Goal: Navigation & Orientation: Find specific page/section

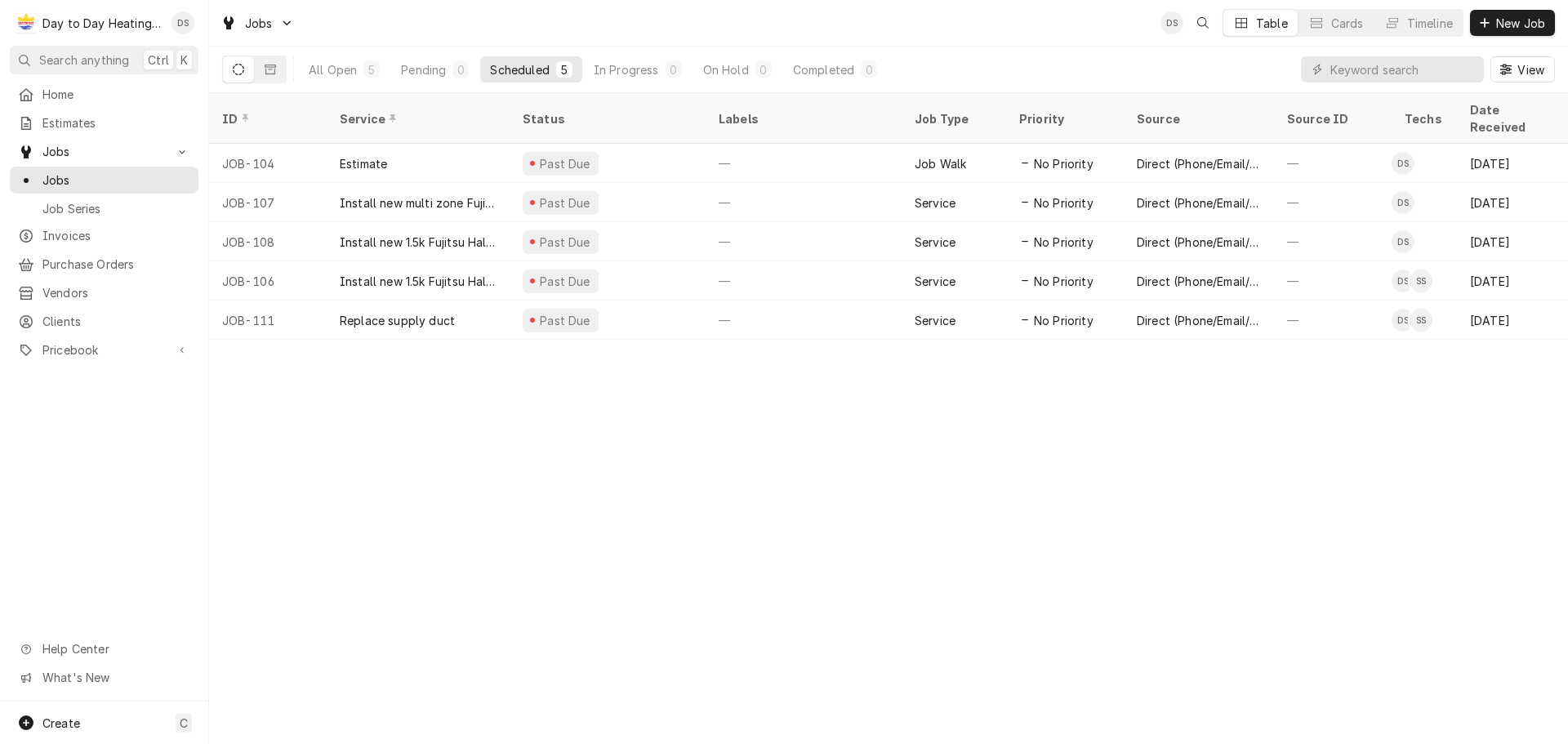
click at [1170, 26] on div "David Silvestre's Avatar" at bounding box center [1172, 23] width 23 height 23
click at [1168, 23] on div "David Silvestre's Avatar" at bounding box center [1172, 23] width 23 height 23
click at [63, 90] on span "Home" at bounding box center [117, 94] width 148 height 17
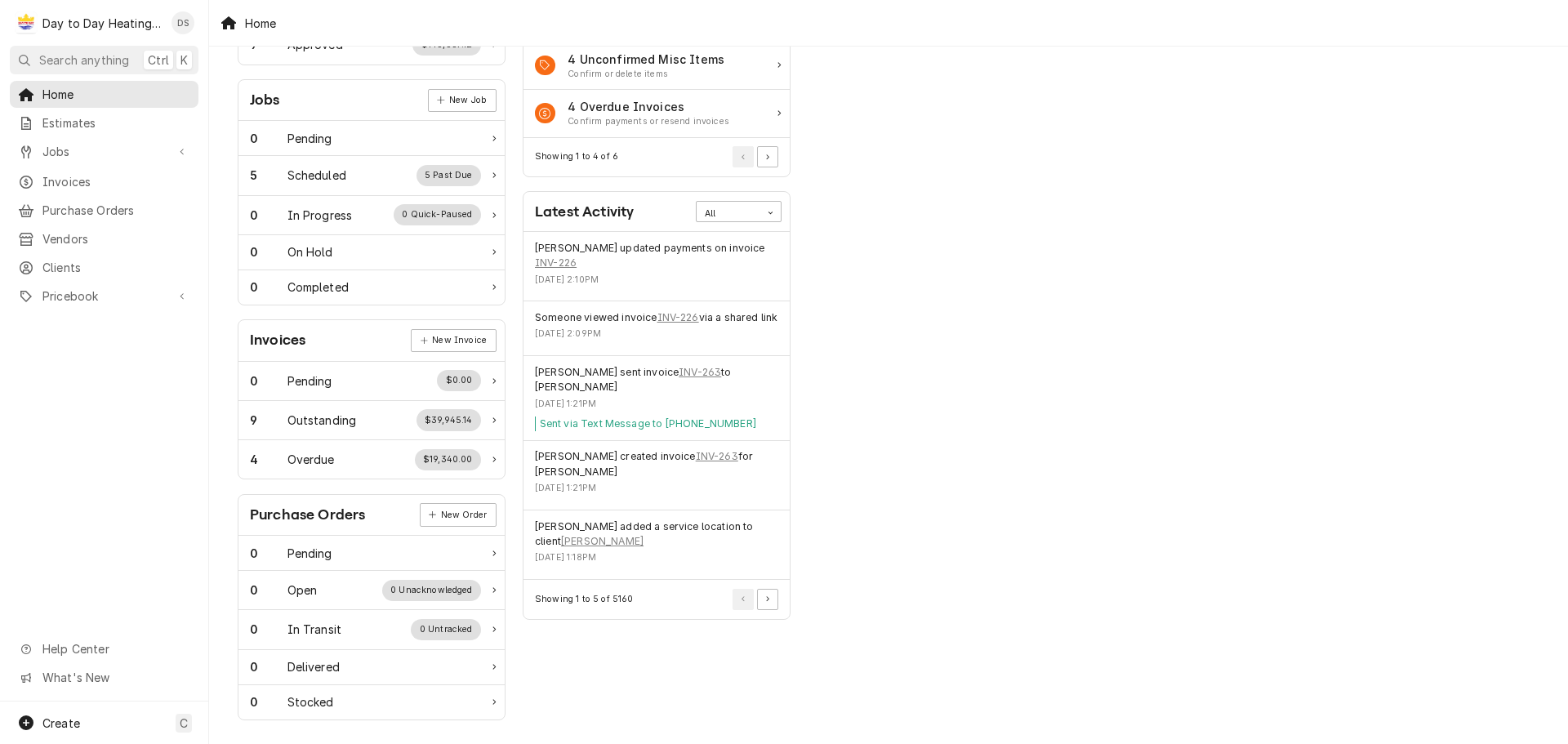
scroll to position [223, 0]
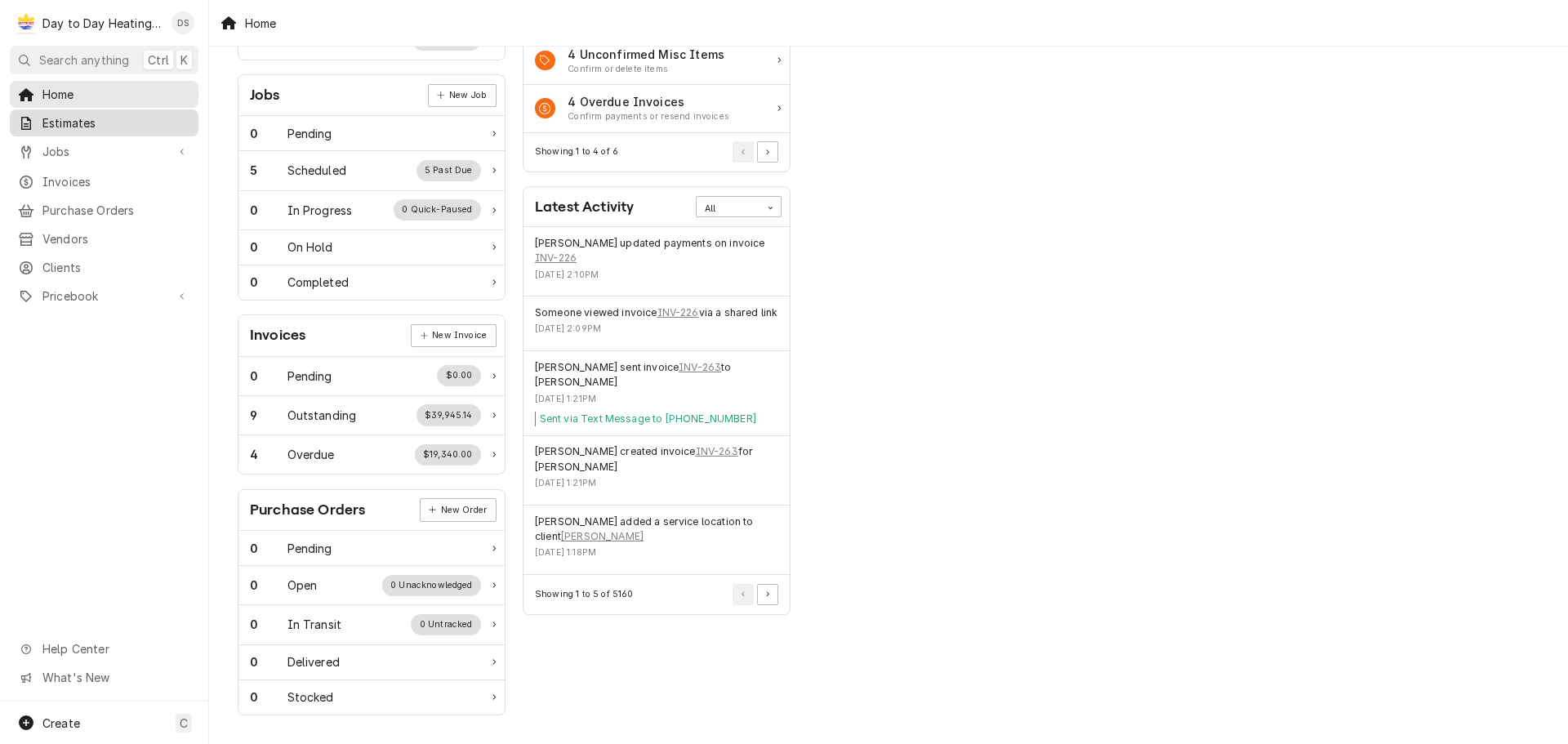
click at [53, 124] on span "Estimates" at bounding box center [117, 123] width 148 height 17
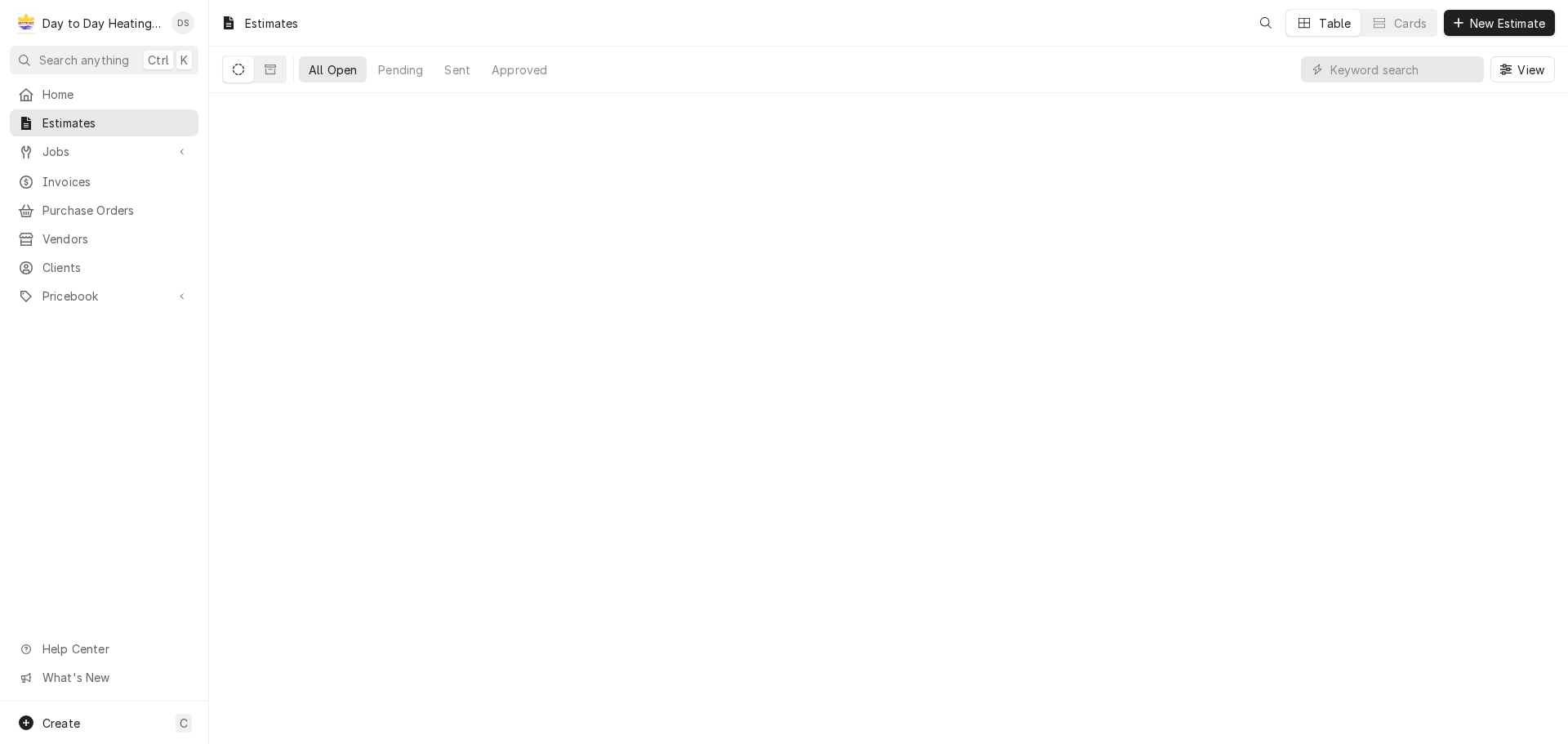
click at [77, 36] on div "D Day to Day Heating and Cooling" at bounding box center [89, 23] width 158 height 33
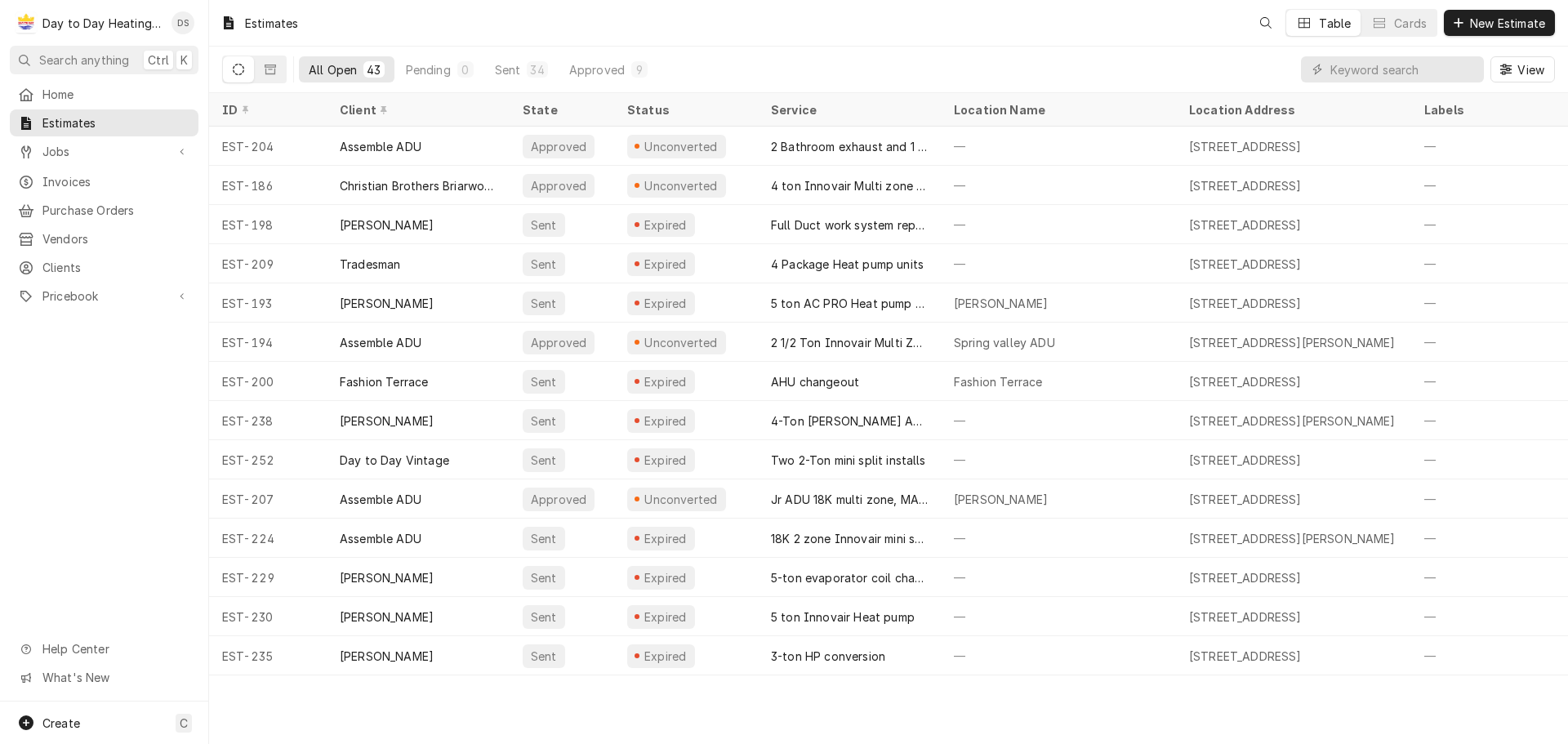
click at [78, 25] on div "Day to Day Heating and Cooling" at bounding box center [103, 23] width 120 height 17
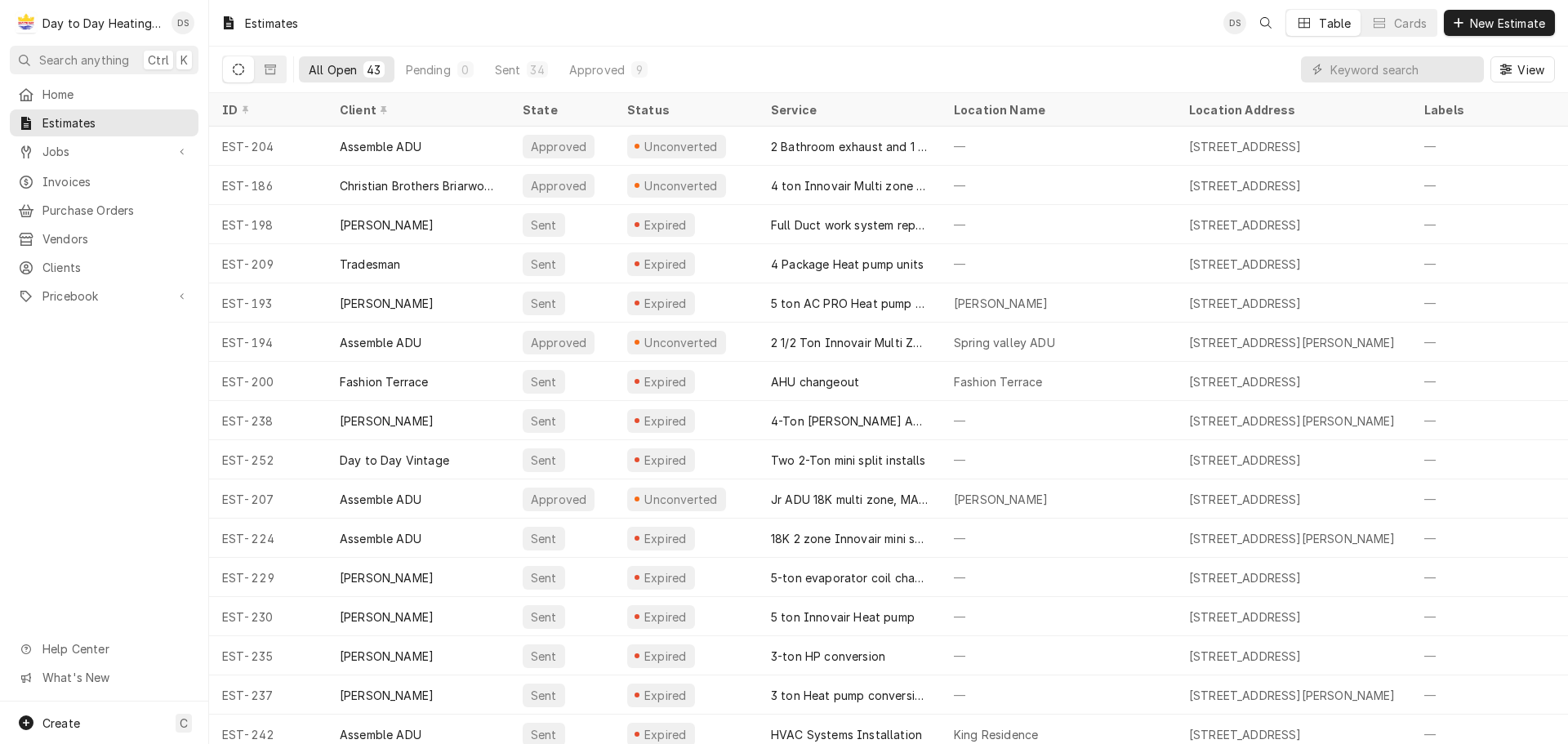
click at [134, 12] on div "D Day to Day Heating and Cooling" at bounding box center [89, 23] width 158 height 33
click at [1237, 21] on div "David Silvestre's Avatar" at bounding box center [1235, 23] width 23 height 23
click at [77, 239] on span "Vendors" at bounding box center [117, 239] width 148 height 17
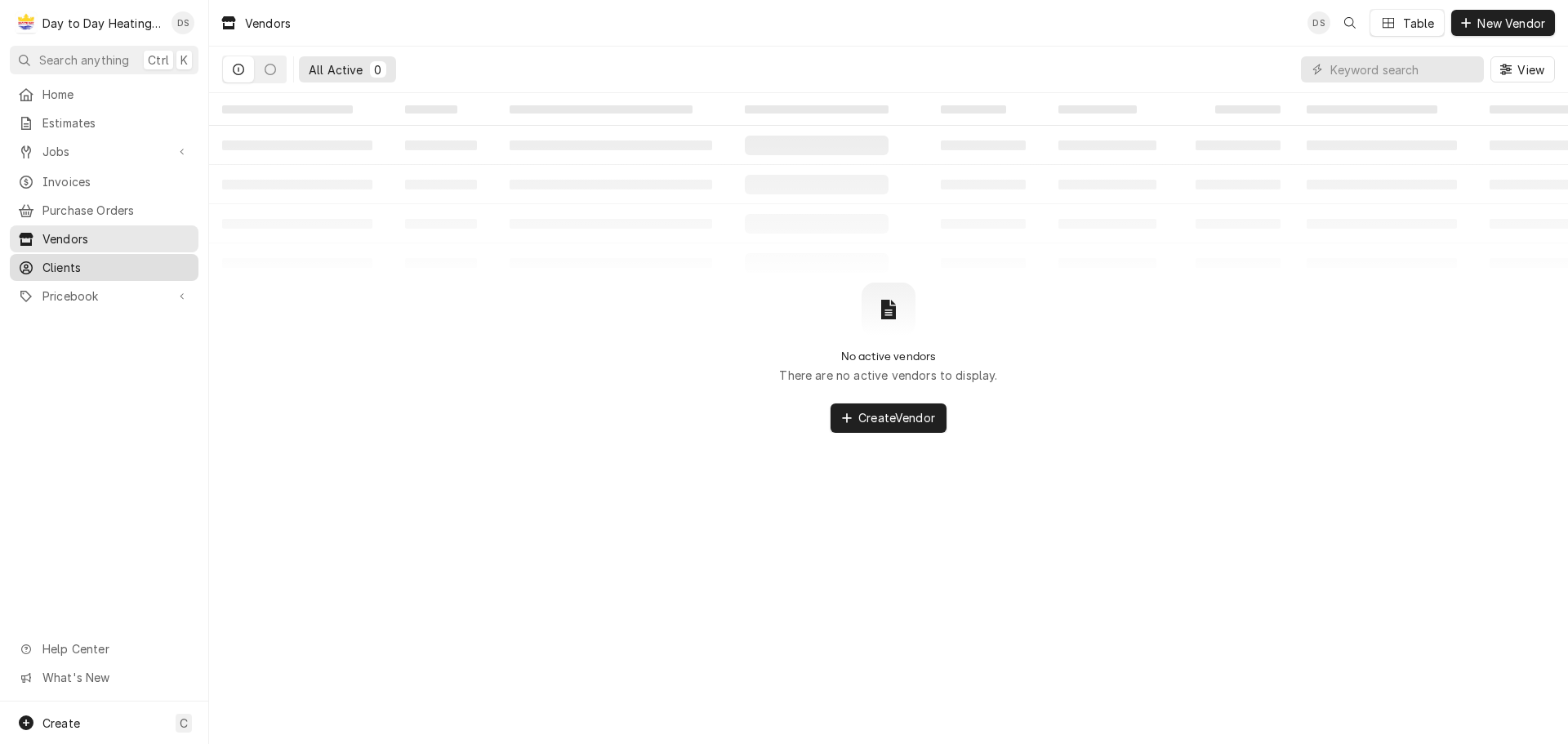
click at [70, 259] on span "Clients" at bounding box center [117, 267] width 148 height 17
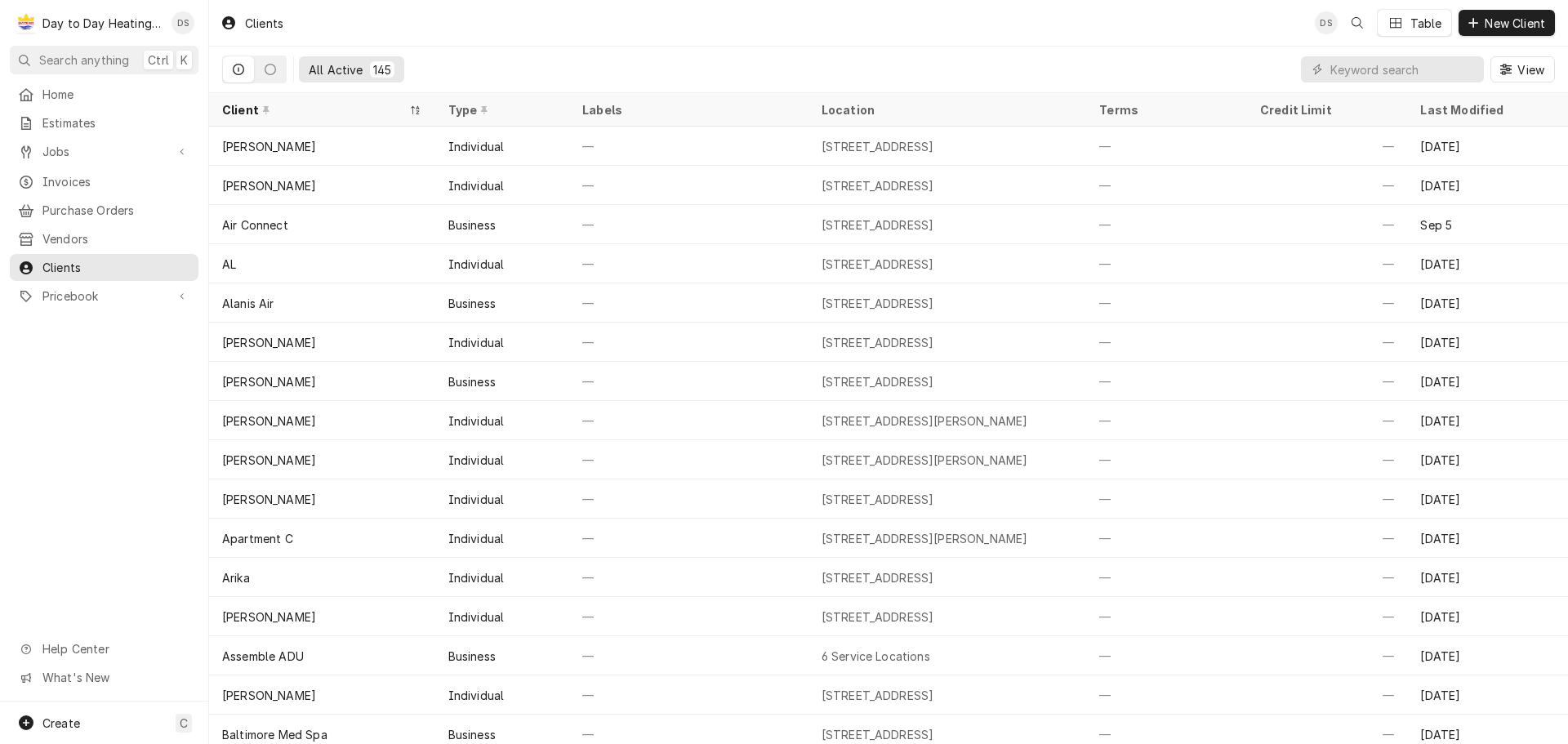
click at [1325, 27] on div "David Silvestre's Avatar" at bounding box center [1327, 23] width 23 height 23
click at [183, 24] on div "David Silvestre's Avatar" at bounding box center [183, 23] width 23 height 23
click at [198, 50] on div "Settings" at bounding box center [249, 57] width 154 height 21
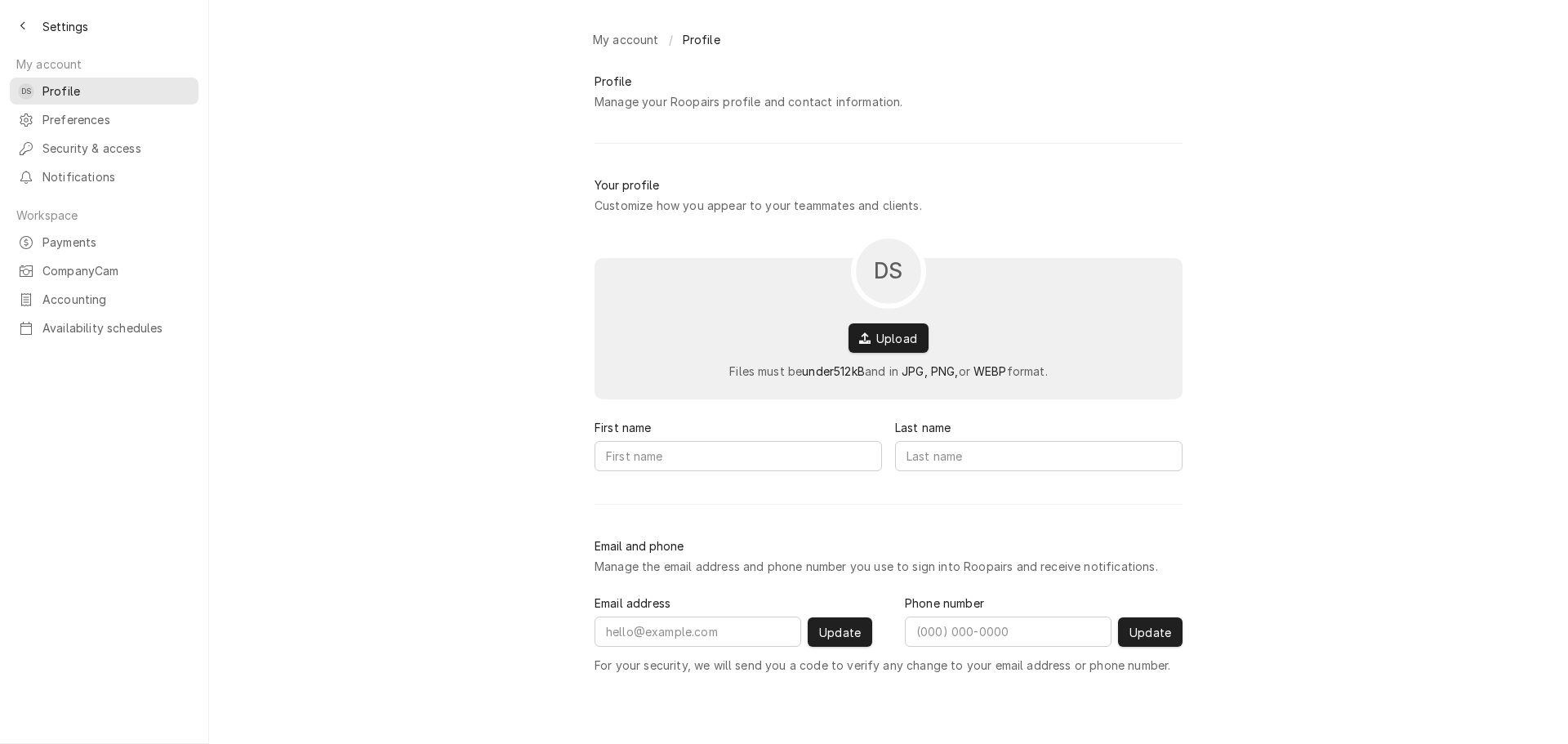
type input "David"
type input "Silvestre"
type input "david.s@daytodayhvac.com"
type input "(619) 246-0767"
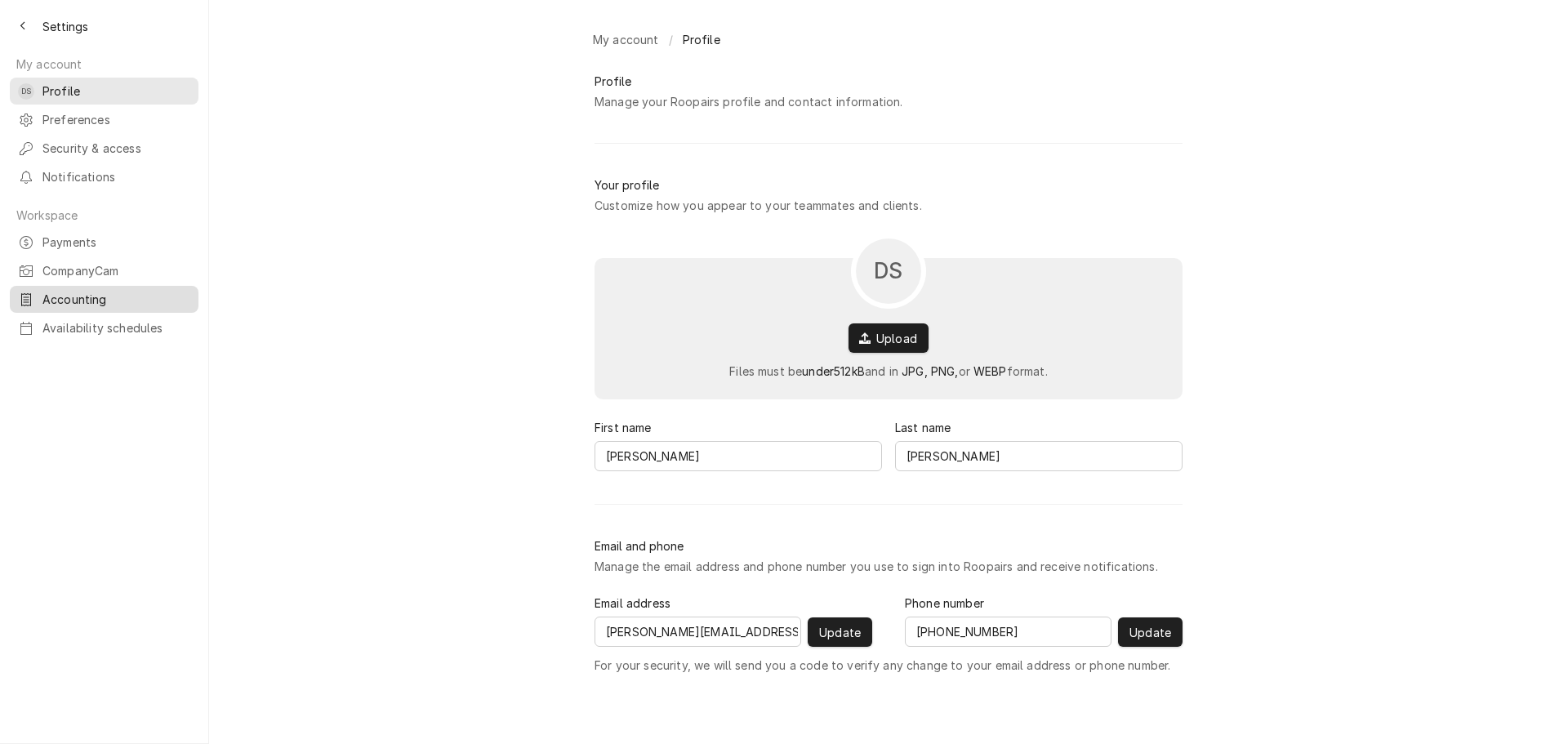
click at [60, 291] on span "Accounting" at bounding box center [117, 299] width 148 height 17
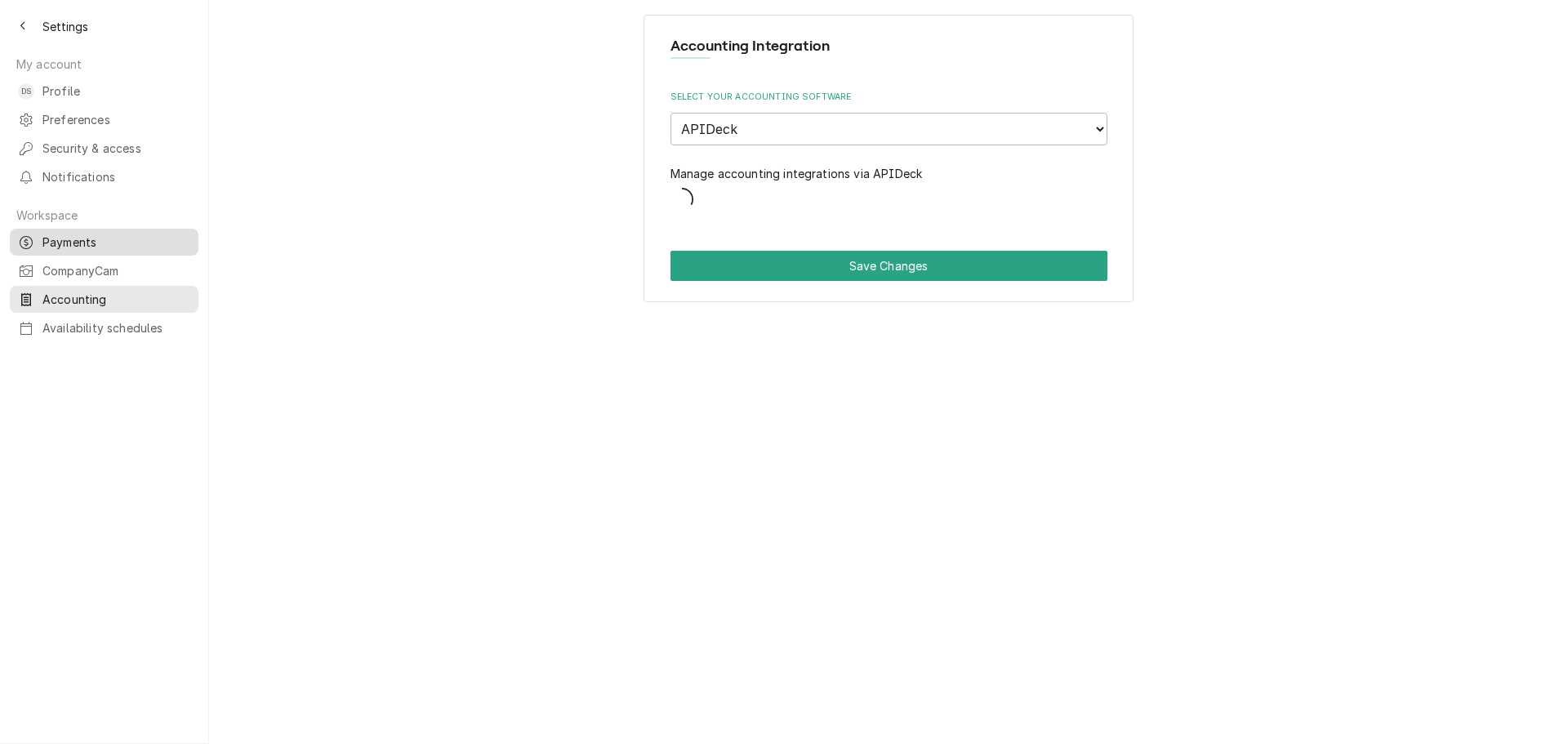
select select "5"
select select "72"
select select "1"
select select "67"
select select "25"
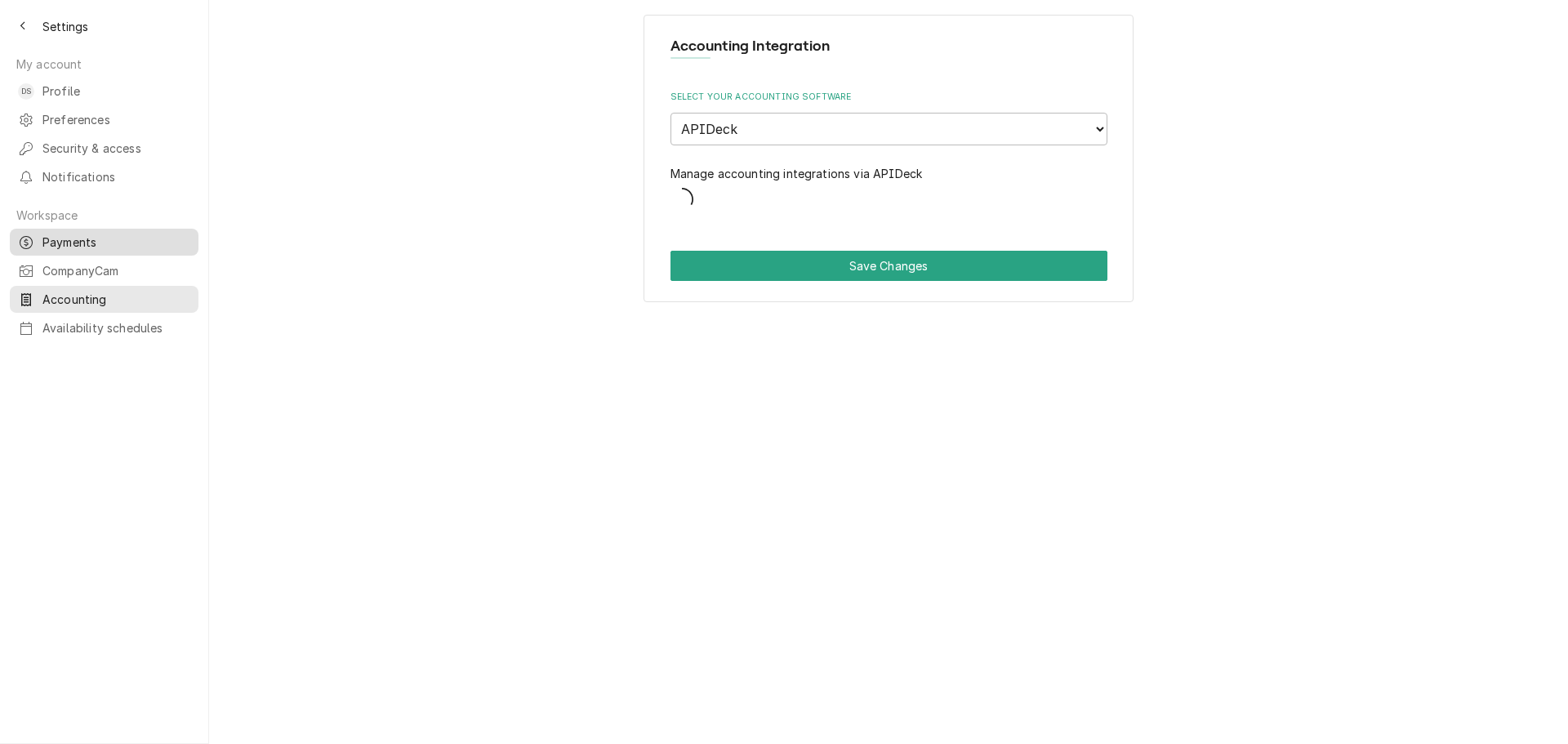
select select "42"
select select "61"
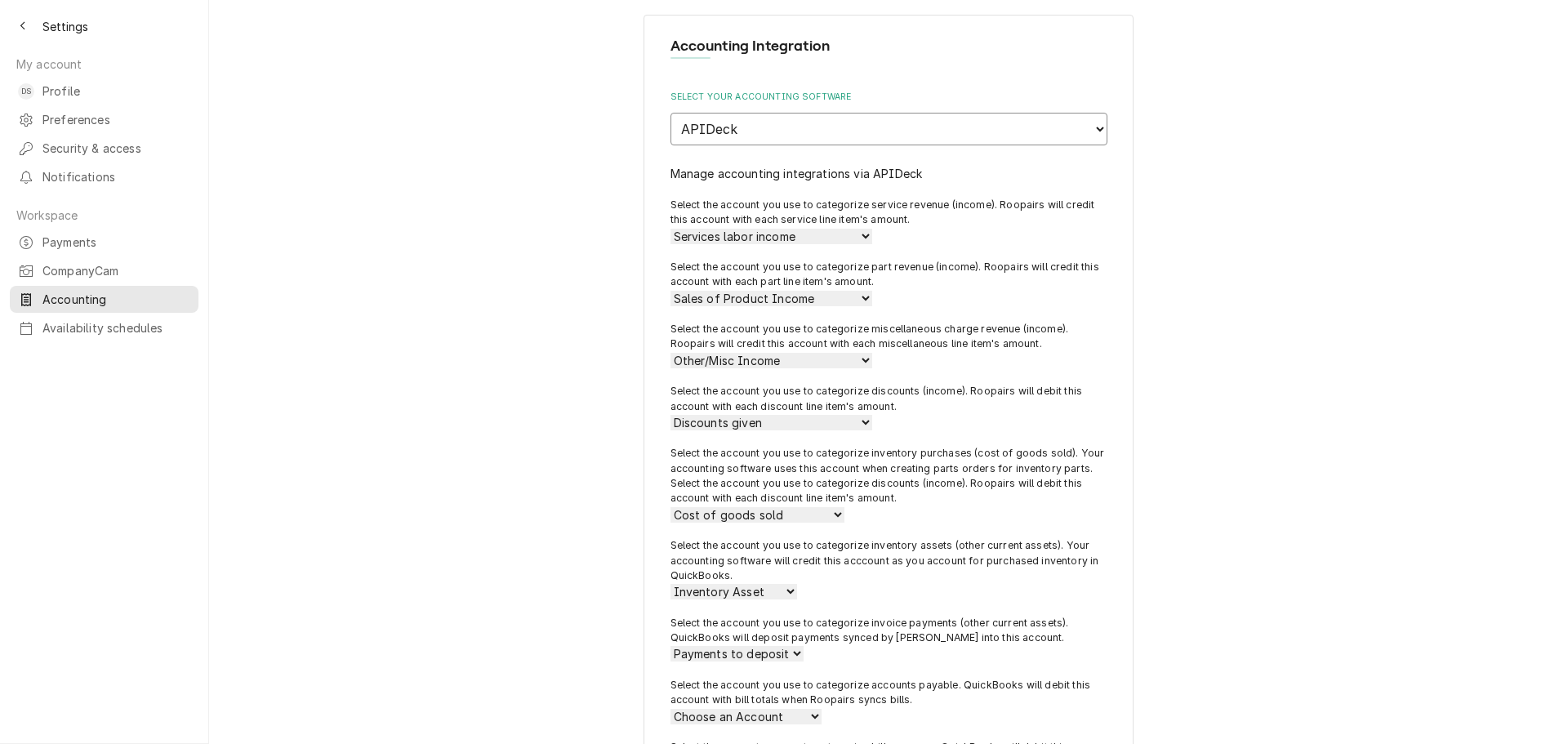
click at [738, 137] on select "None APIDeck QuickBooks Desktop" at bounding box center [889, 129] width 437 height 33
click at [599, 142] on div "Accounting Integration Select your accounting software None APIDeck QuickBooks …" at bounding box center [888, 444] width 1359 height 887
click at [20, 24] on icon "Back to previous page" at bounding box center [23, 26] width 7 height 12
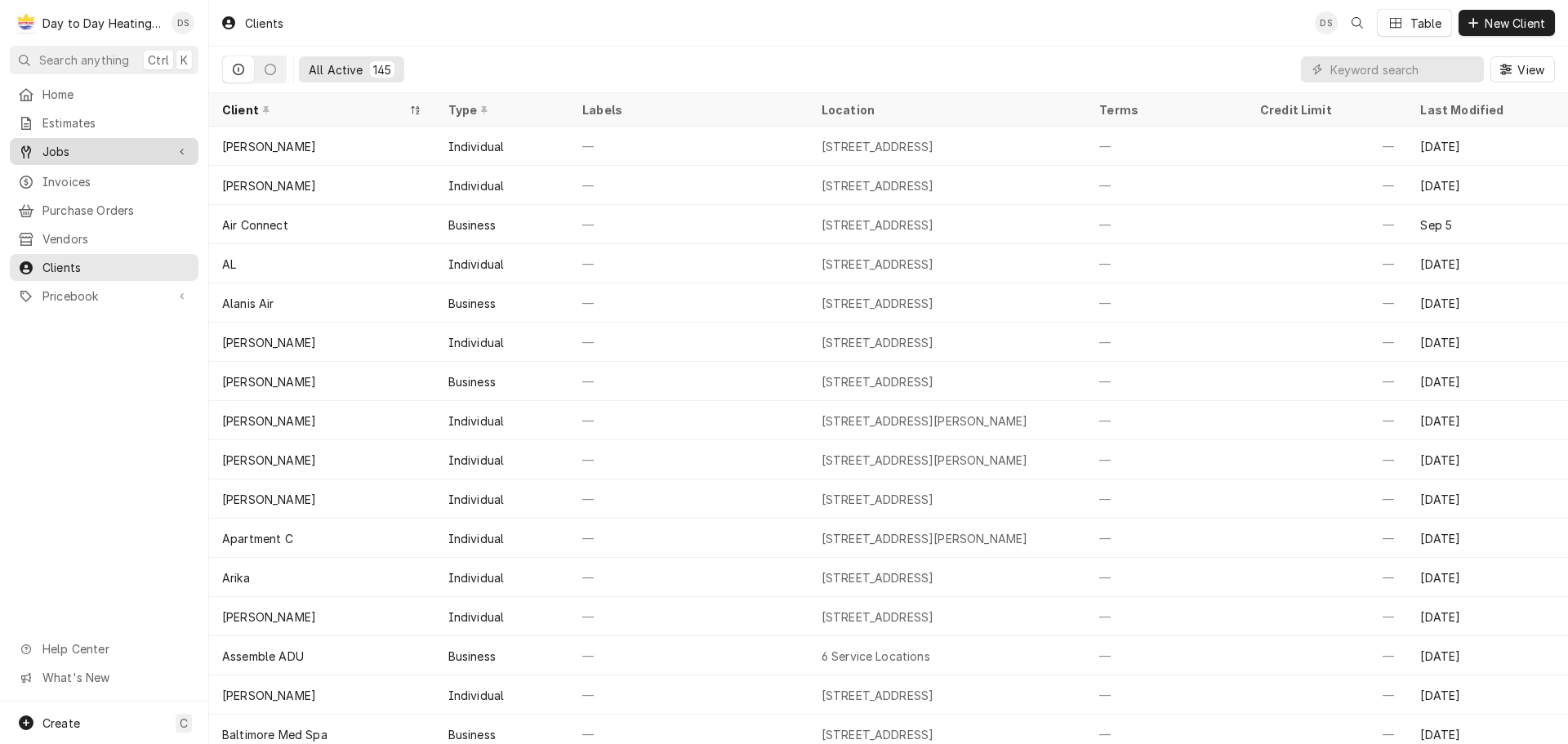
click at [65, 151] on span "Jobs" at bounding box center [105, 151] width 123 height 17
click at [73, 151] on span "Jobs" at bounding box center [105, 151] width 123 height 17
click at [58, 146] on span "Jobs" at bounding box center [105, 151] width 123 height 17
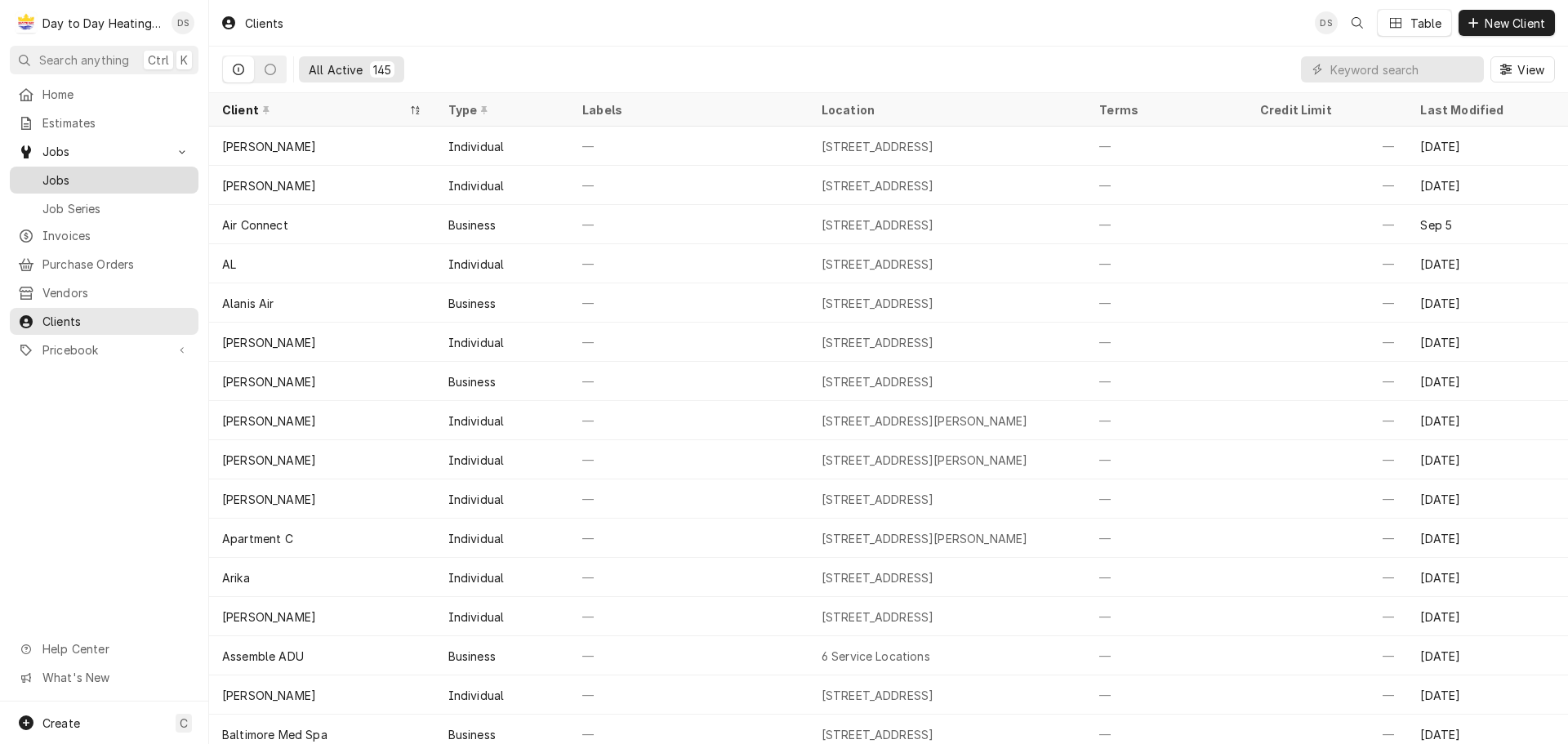
click at [58, 187] on link "Jobs" at bounding box center [104, 179] width 188 height 27
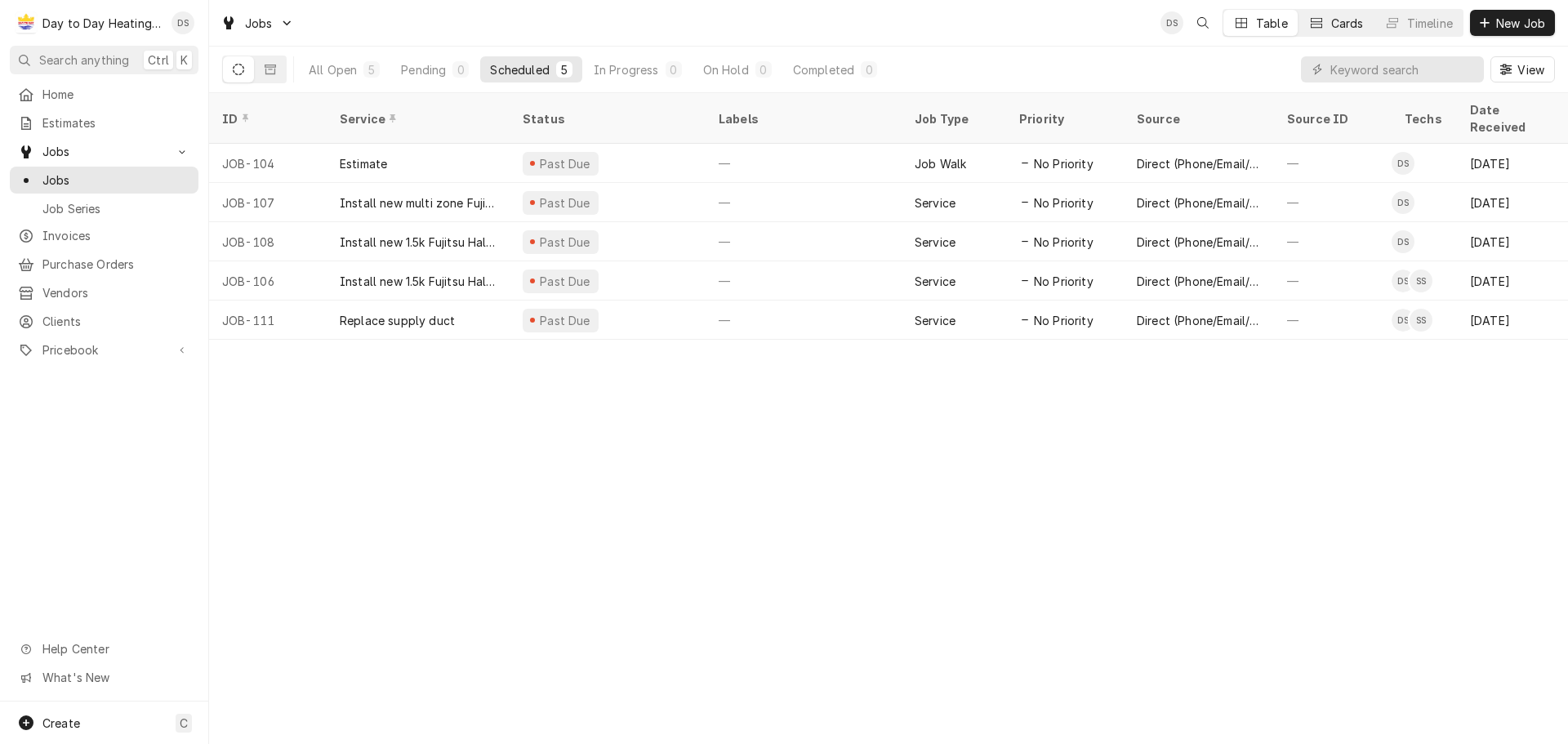
click at [1347, 24] on div "Cards" at bounding box center [1348, 23] width 33 height 17
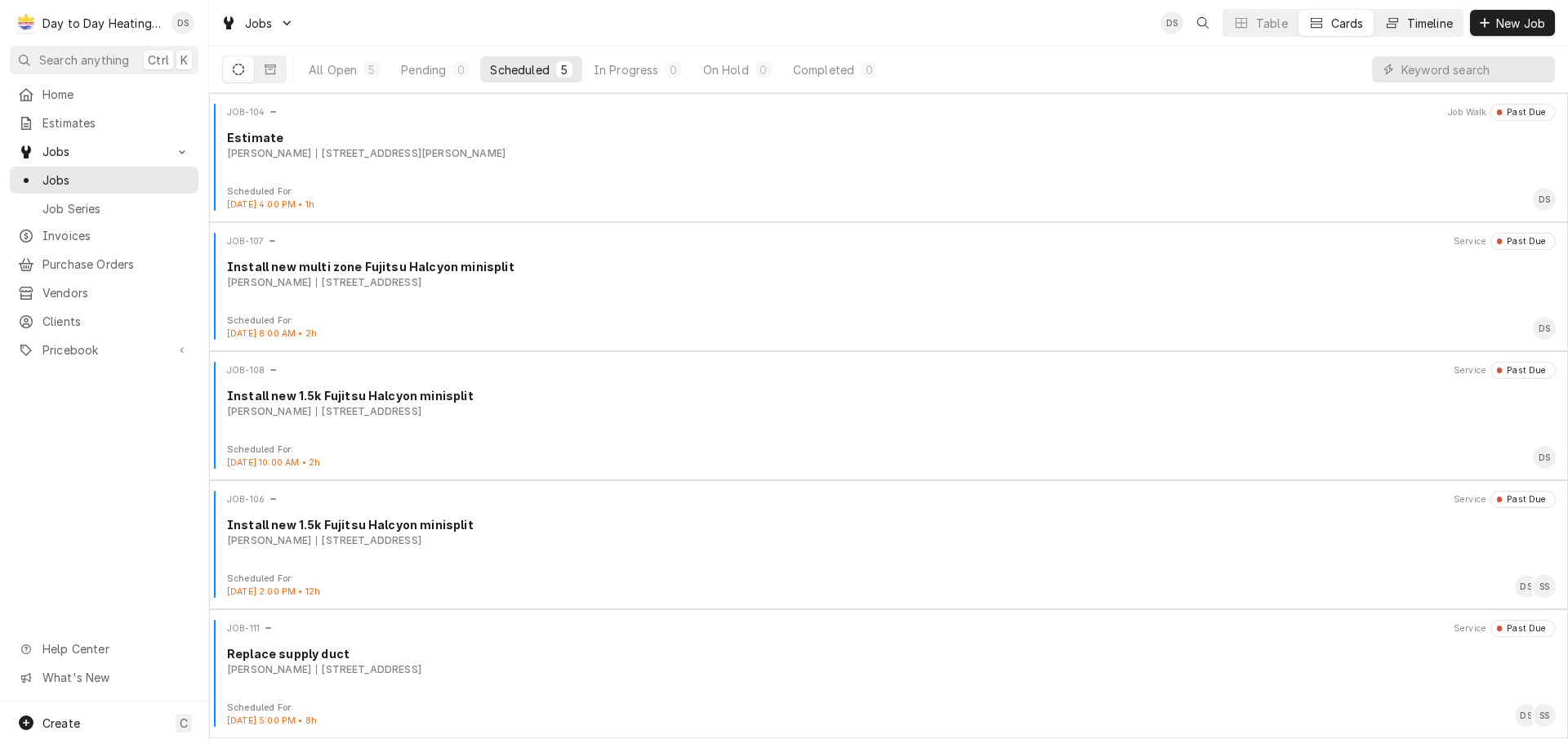
click at [1409, 21] on div "Timeline" at bounding box center [1431, 23] width 46 height 17
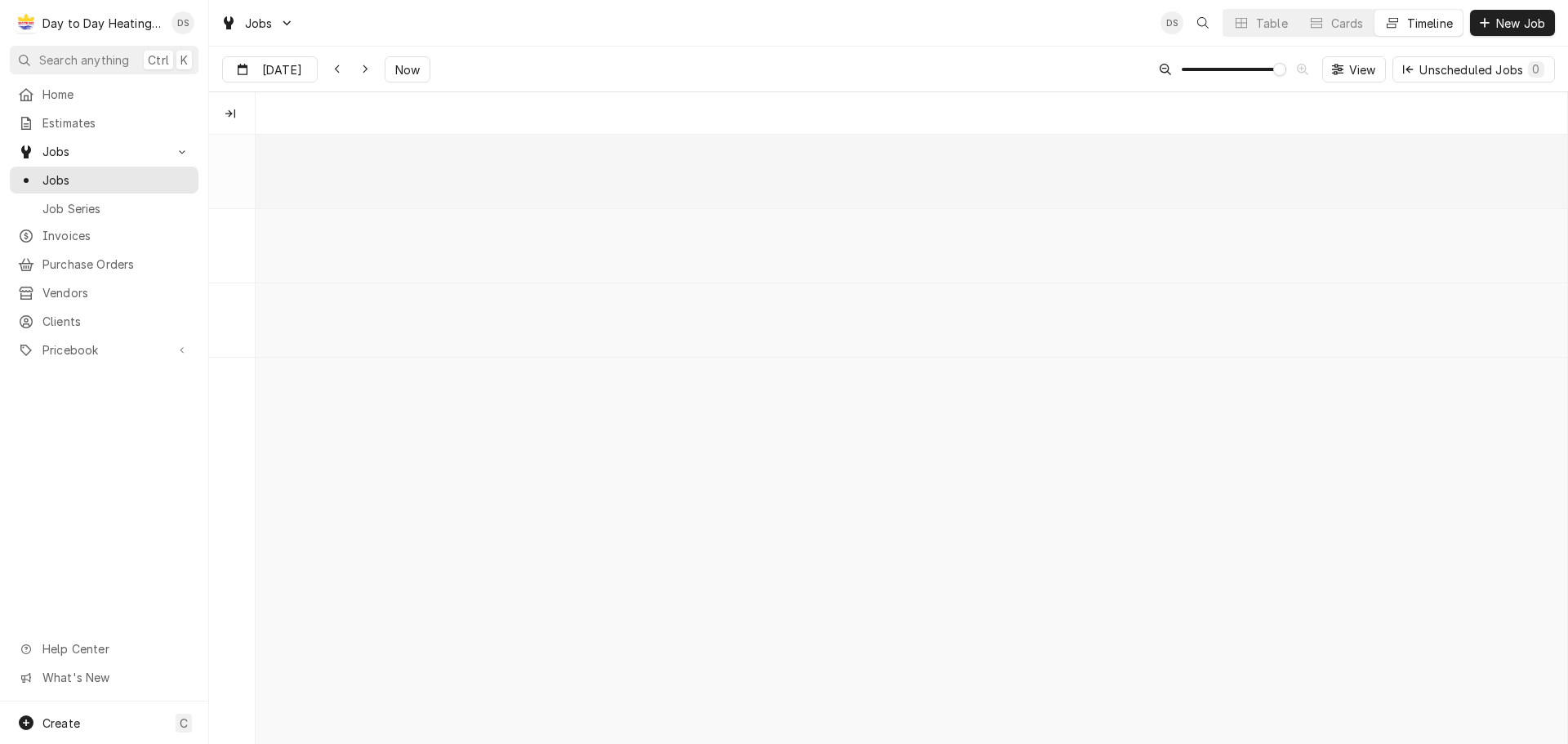
scroll to position [0, 26017]
click at [1409, 21] on div "Timeline" at bounding box center [1431, 23] width 46 height 17
click at [1470, 64] on div "Unscheduled Jobs 0" at bounding box center [1482, 69] width 125 height 17
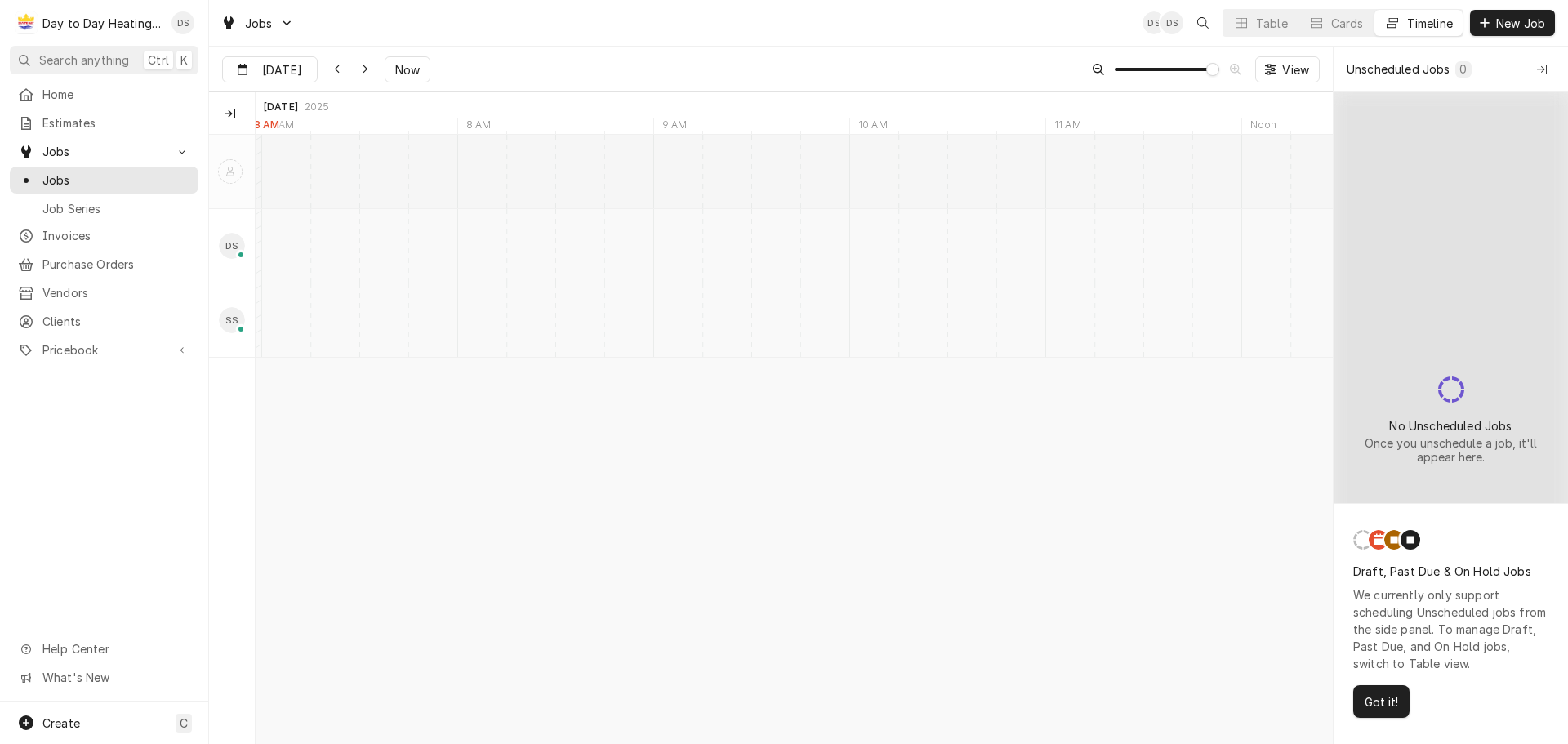
drag, startPoint x: 1371, startPoint y: 59, endPoint x: 1414, endPoint y: 60, distance: 43.0
click at [1387, 60] on div "Unscheduled Jobs 0" at bounding box center [1450, 70] width 235 height 46
click at [1300, 71] on span "View" at bounding box center [1296, 69] width 34 height 17
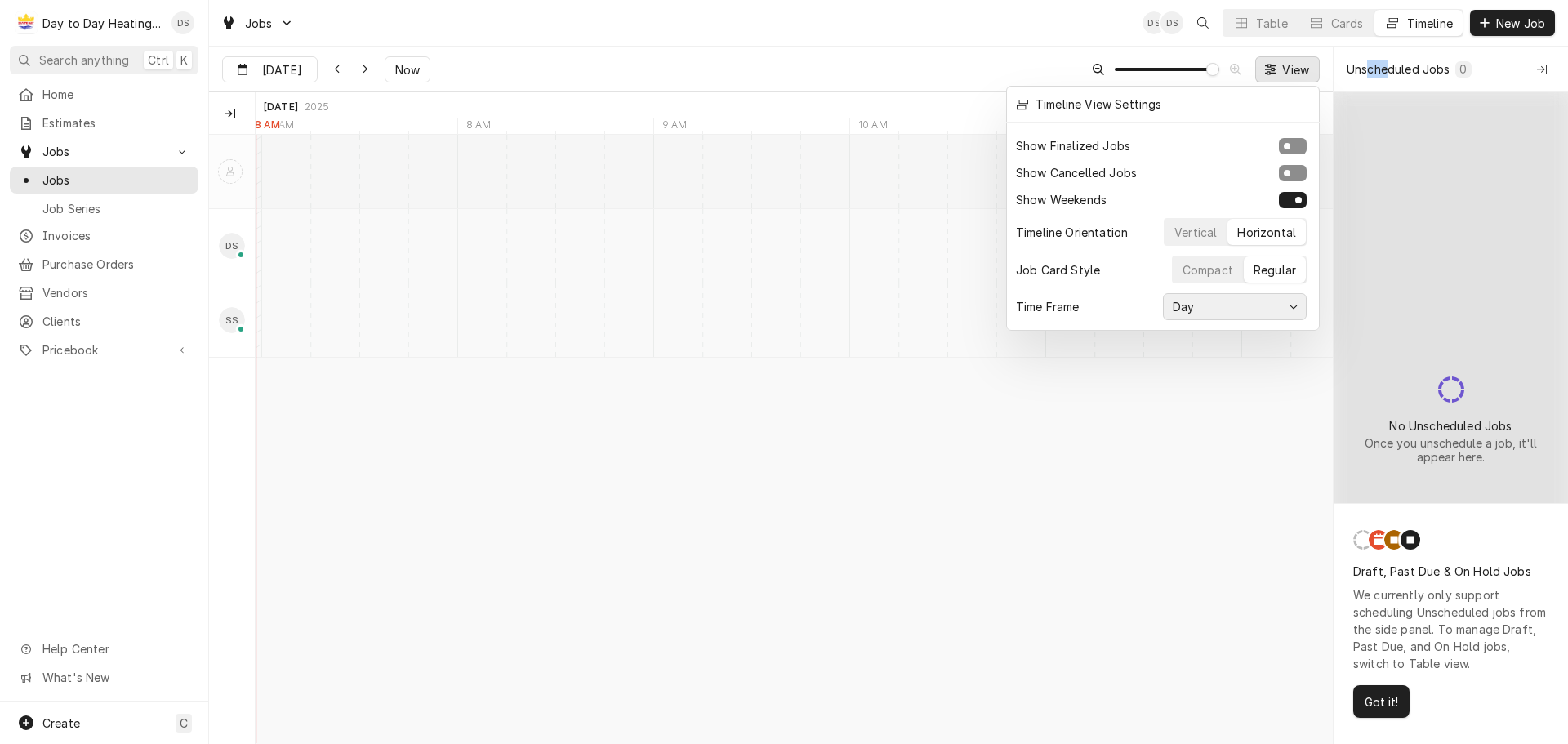
click at [1207, 302] on div "Day" at bounding box center [1226, 306] width 114 height 17
click at [1217, 400] on div "Week" at bounding box center [1235, 398] width 128 height 17
click at [1174, 300] on div "Week" at bounding box center [1188, 306] width 37 height 17
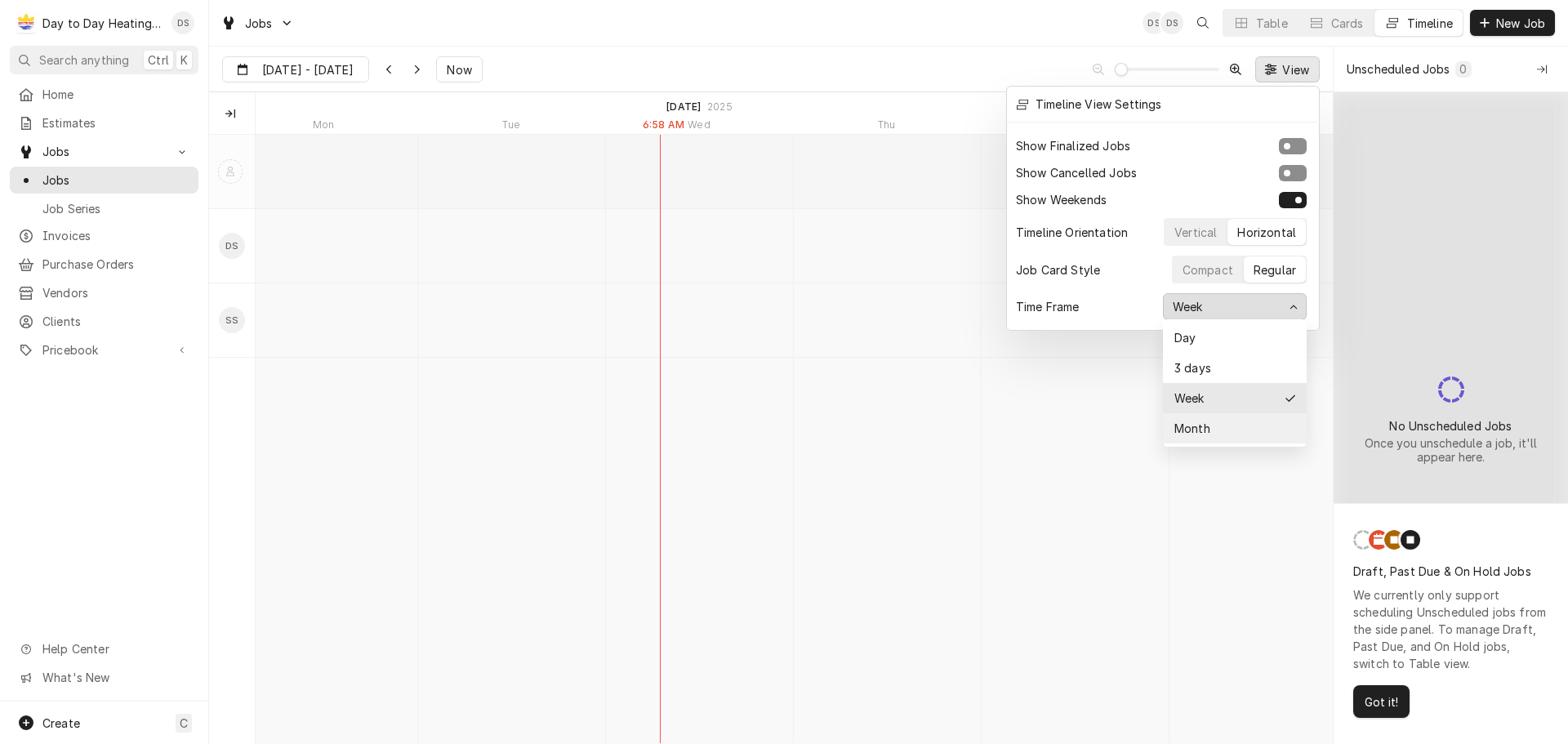
click at [1207, 425] on div "Month" at bounding box center [1191, 428] width 40 height 17
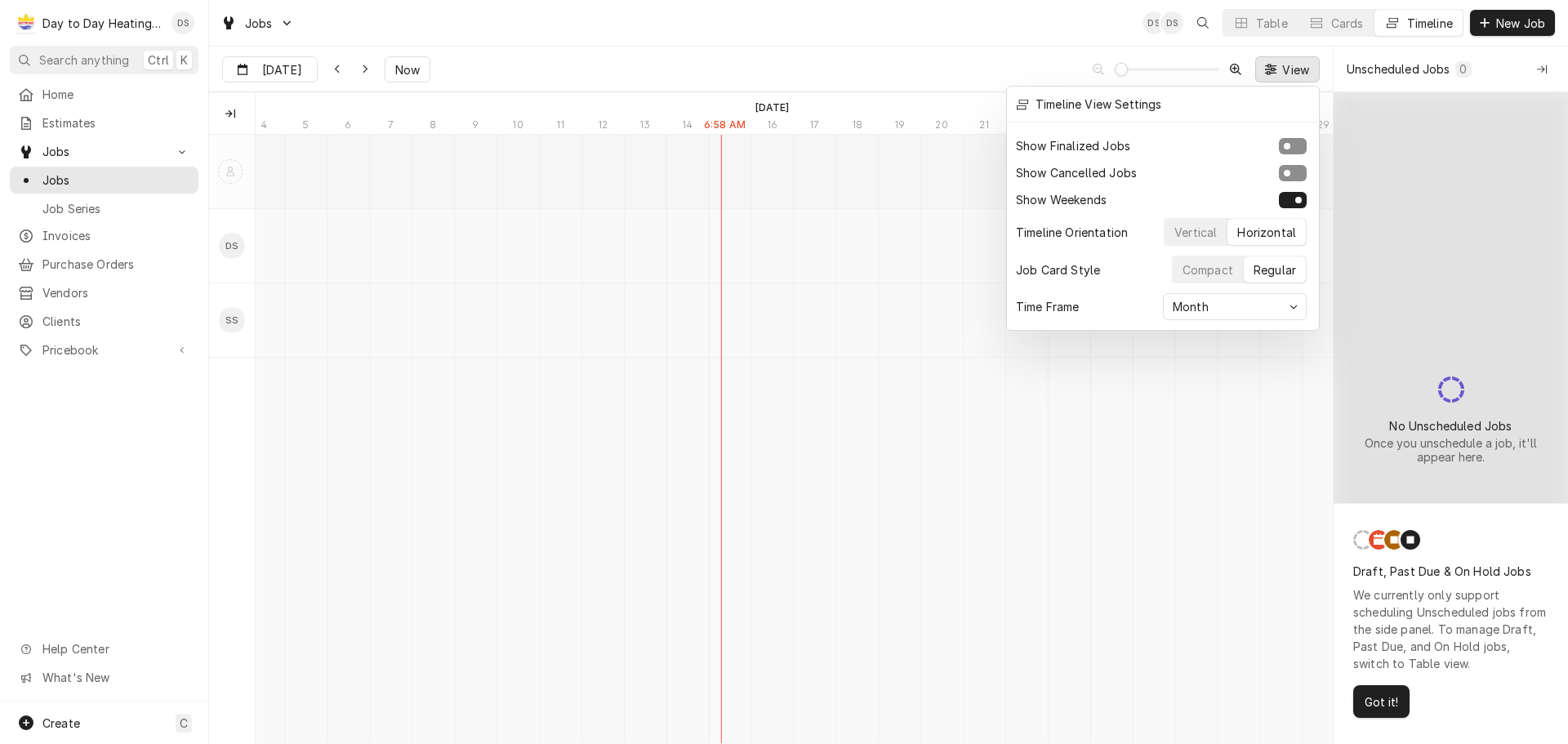
type input "Oct 4"
click at [775, 55] on div at bounding box center [784, 372] width 1568 height 744
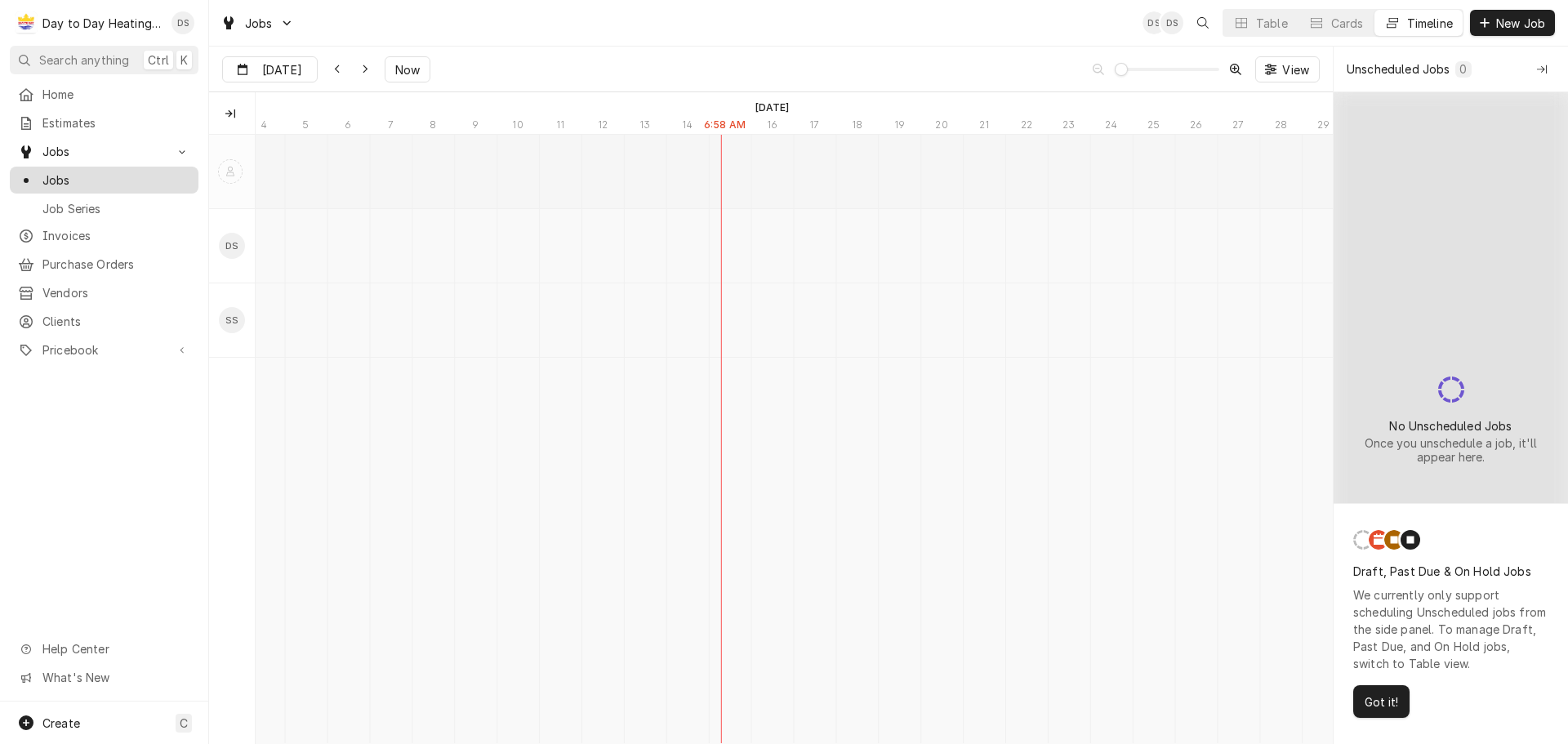
click at [72, 182] on span "Jobs" at bounding box center [117, 179] width 148 height 17
drag, startPoint x: 248, startPoint y: 31, endPoint x: 262, endPoint y: 16, distance: 20.5
click at [262, 16] on span "Jobs" at bounding box center [259, 23] width 28 height 17
click at [100, 148] on html "D Day to Day Heating and Cooling DS Search anything Ctrl K Home Estimates Jobs …" at bounding box center [784, 372] width 1568 height 744
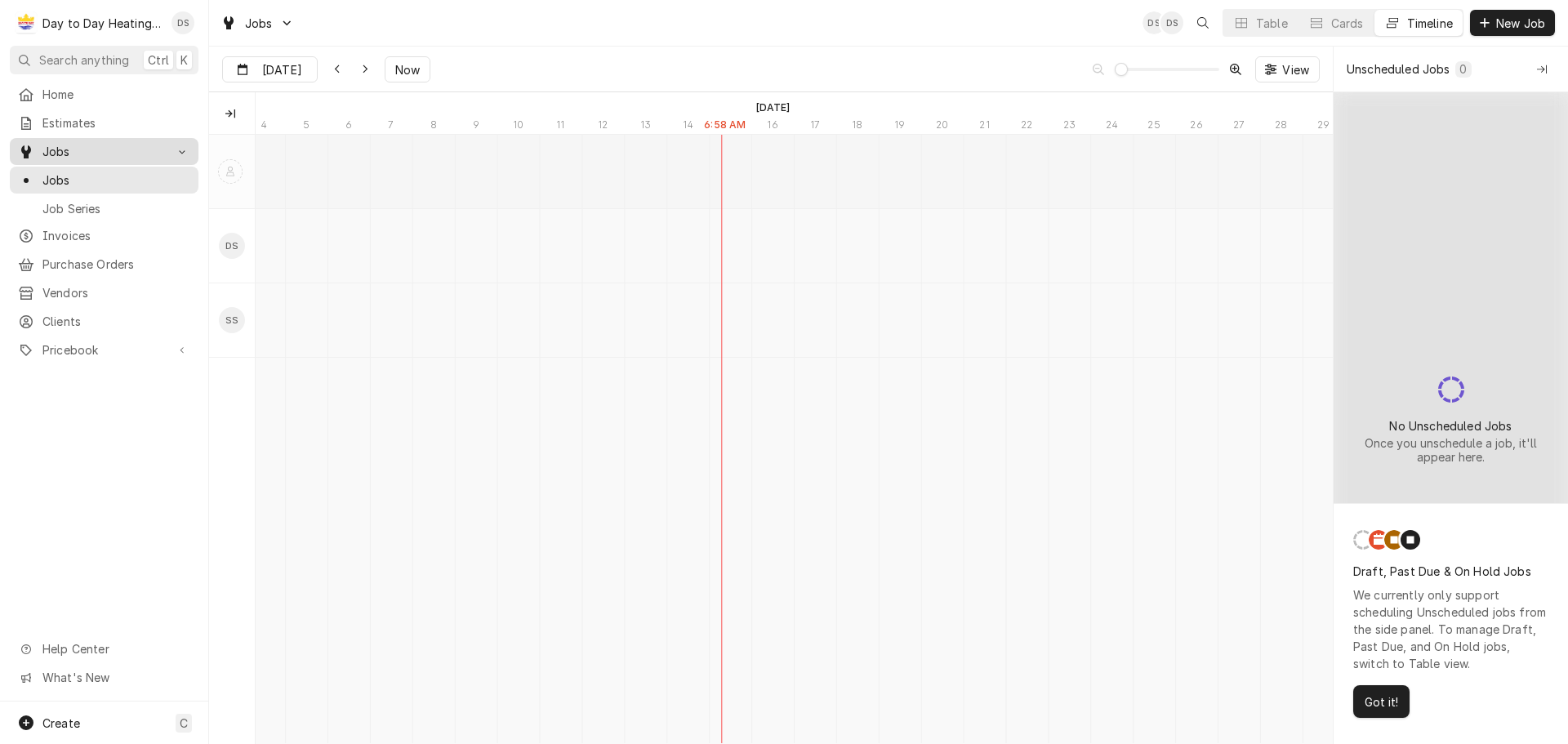
click at [55, 146] on span "Jobs" at bounding box center [105, 151] width 123 height 17
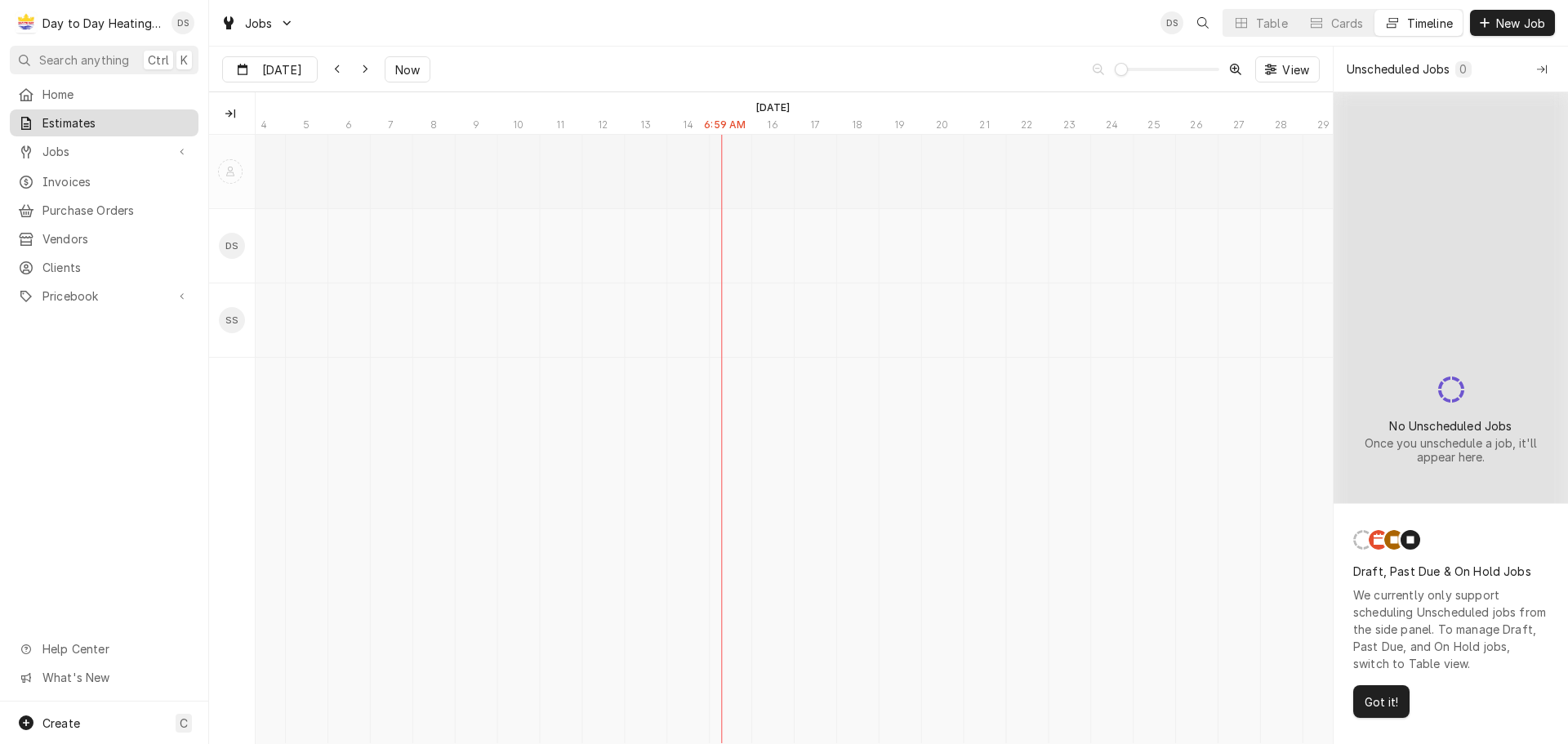
click at [95, 114] on span "Estimates" at bounding box center [117, 123] width 148 height 17
